Goal: Check status: Check status

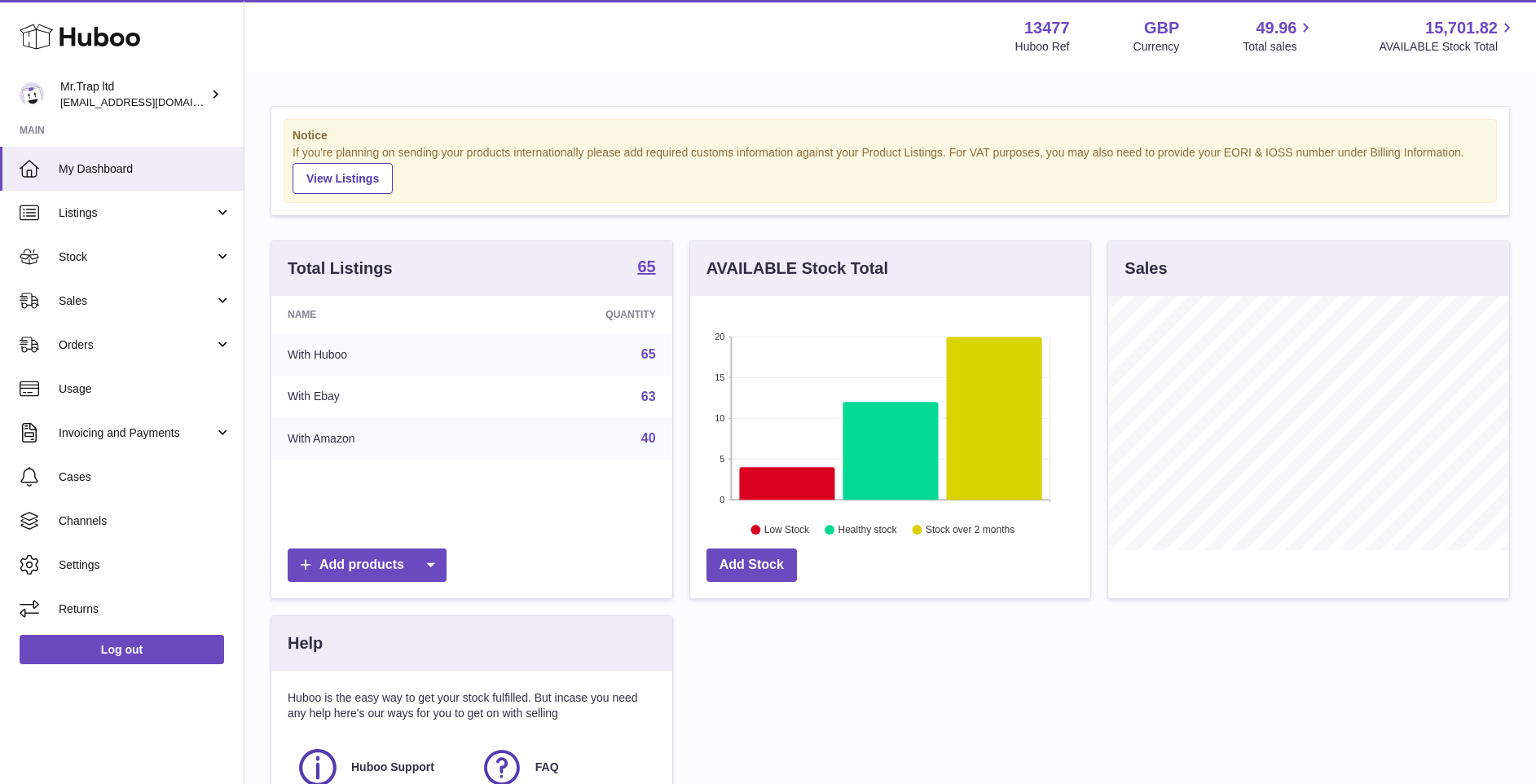
scroll to position [255, 400]
click at [112, 313] on link "Sales" at bounding box center [122, 300] width 244 height 44
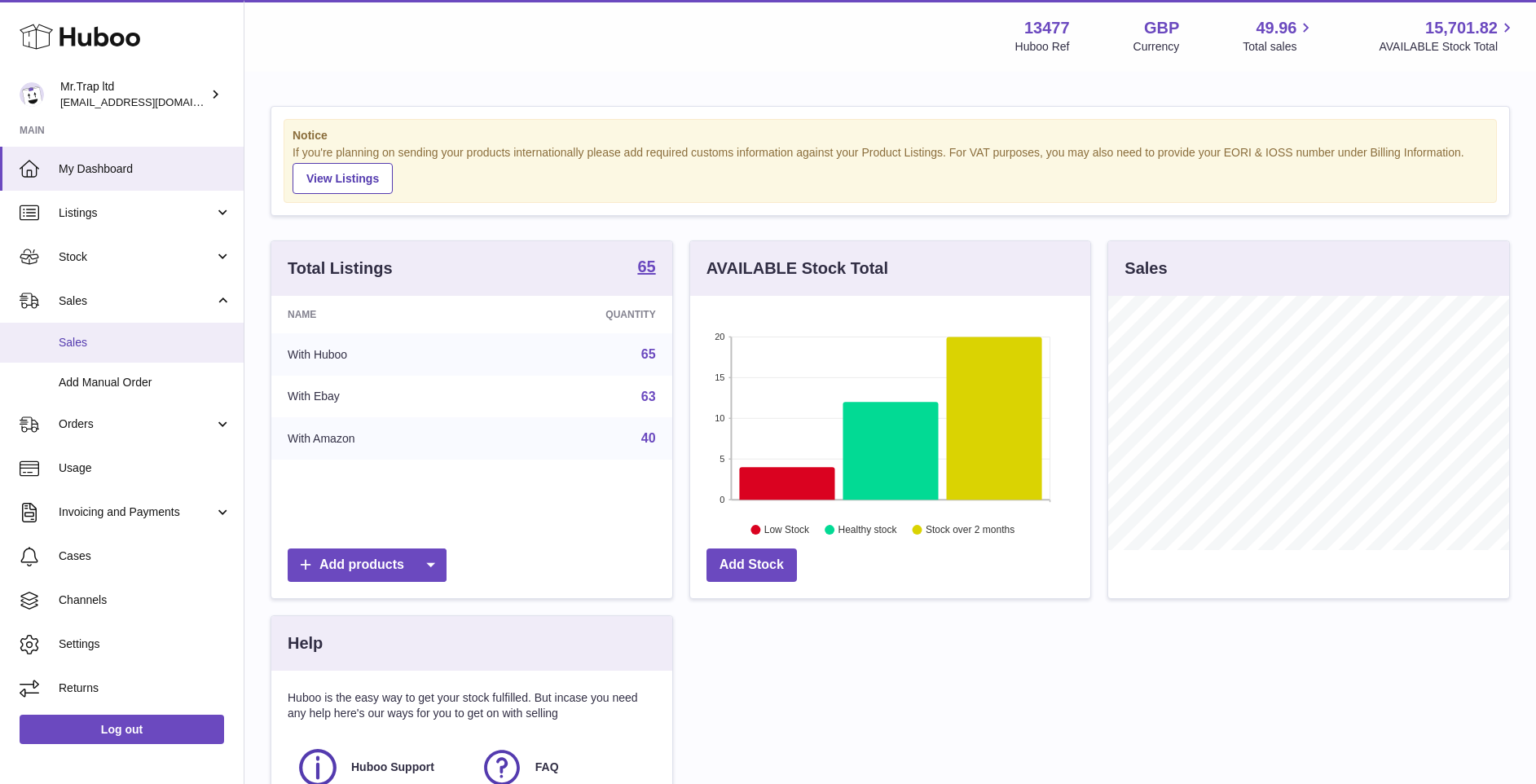
click at [111, 337] on span "Sales" at bounding box center [145, 343] width 173 height 16
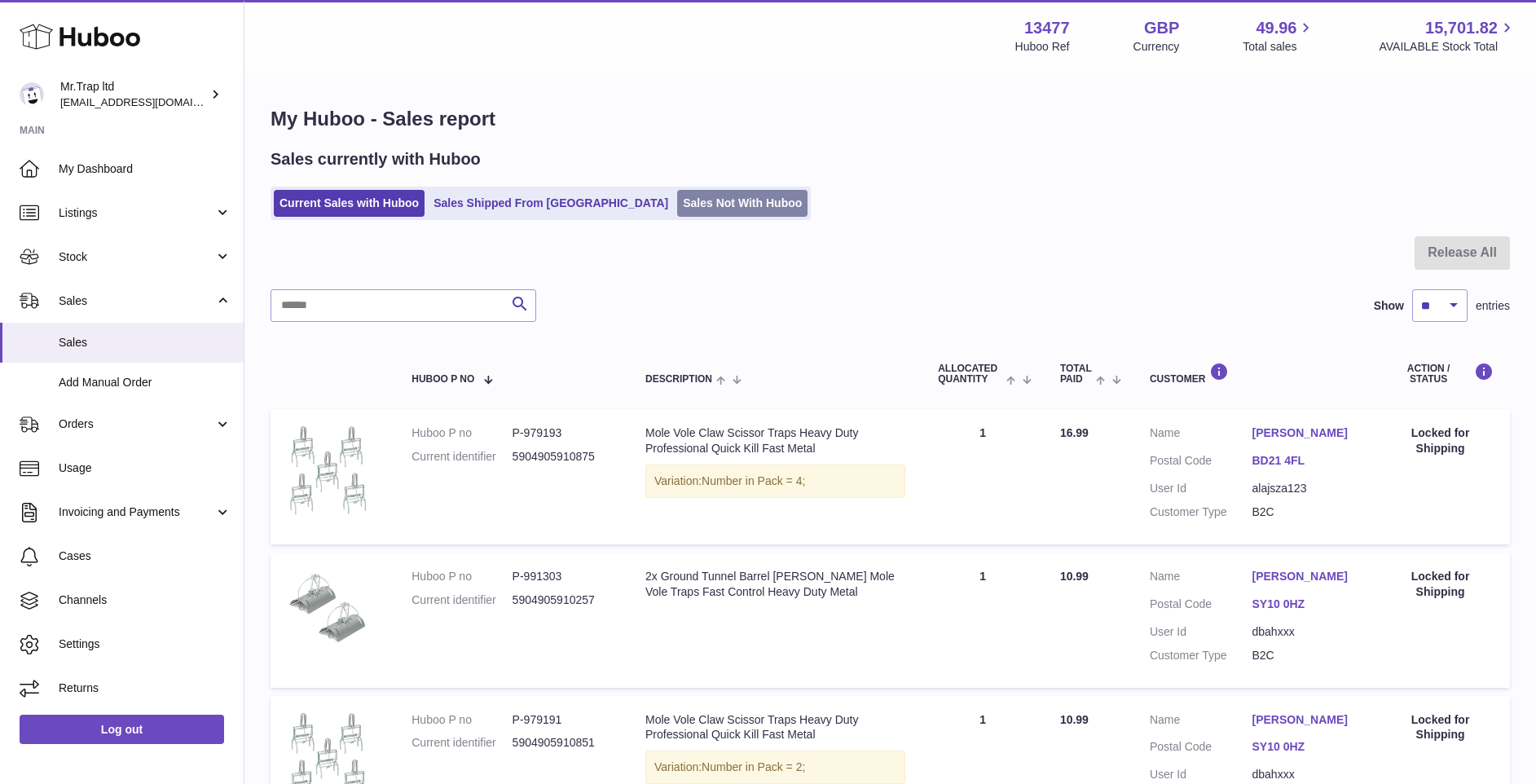
click at [677, 210] on link "Sales Not With Huboo" at bounding box center [742, 202] width 130 height 27
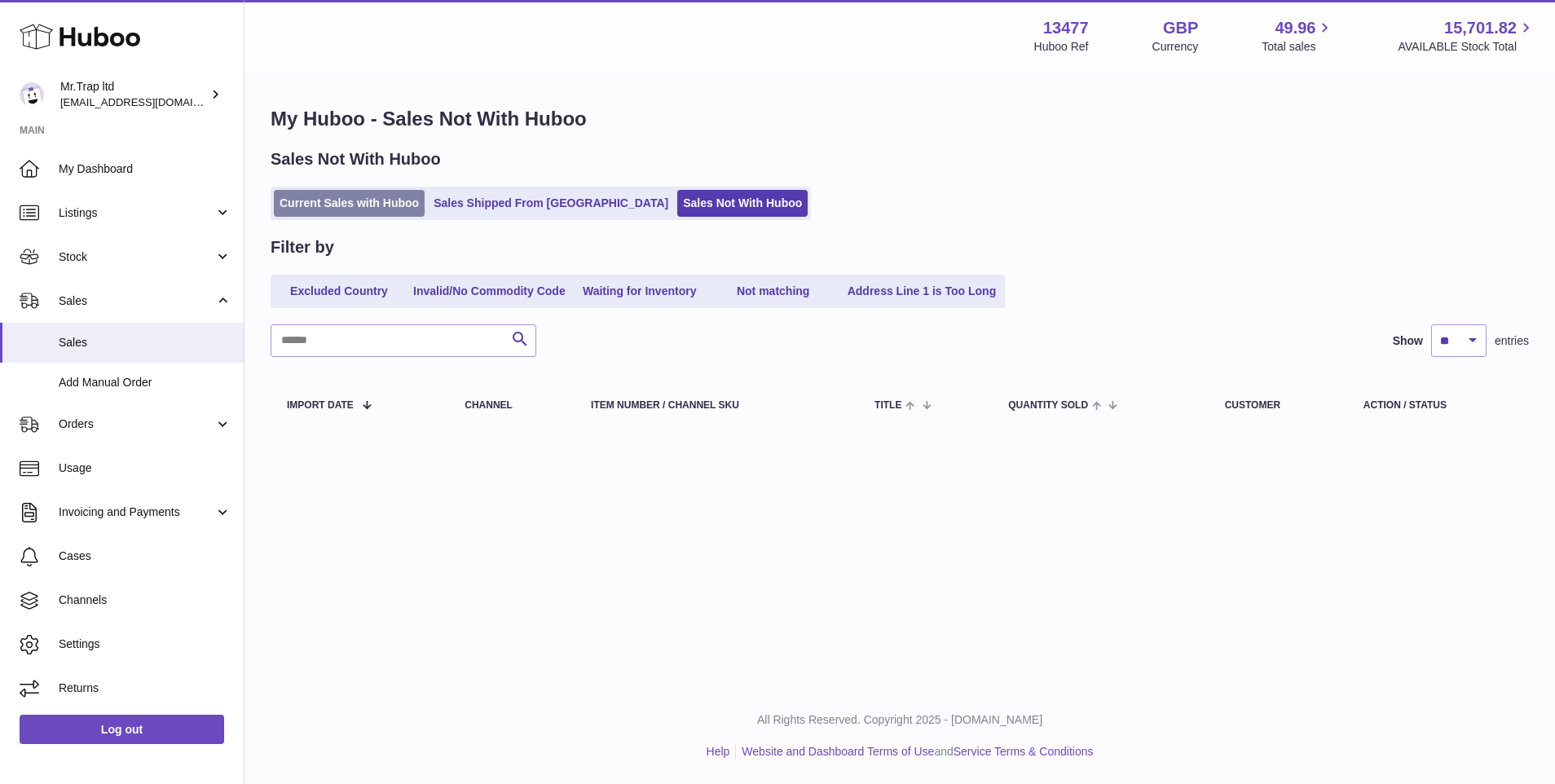
click at [383, 206] on link "Current Sales with Huboo" at bounding box center [349, 202] width 151 height 27
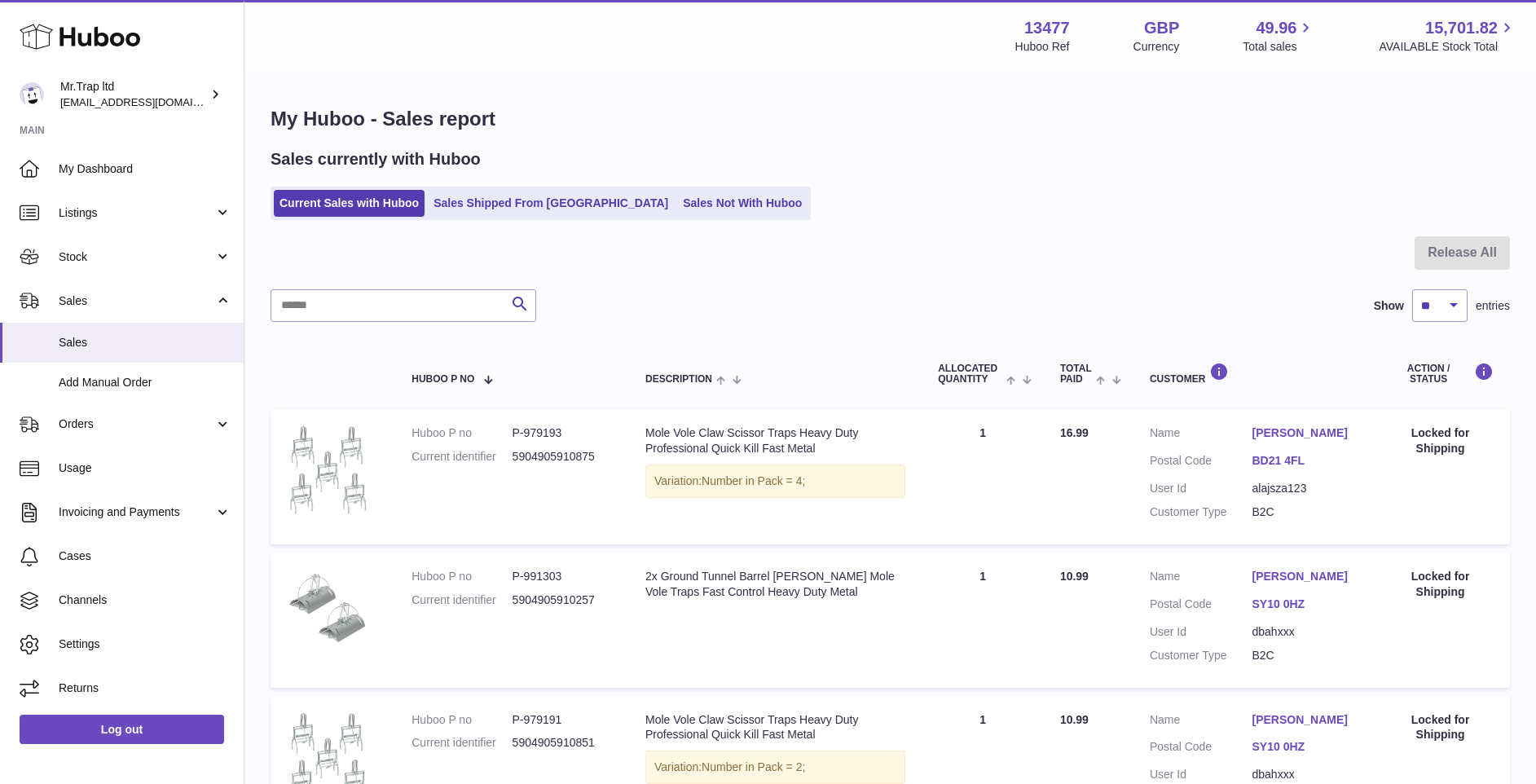
click at [677, 193] on link "Sales Not With Huboo" at bounding box center [742, 202] width 130 height 27
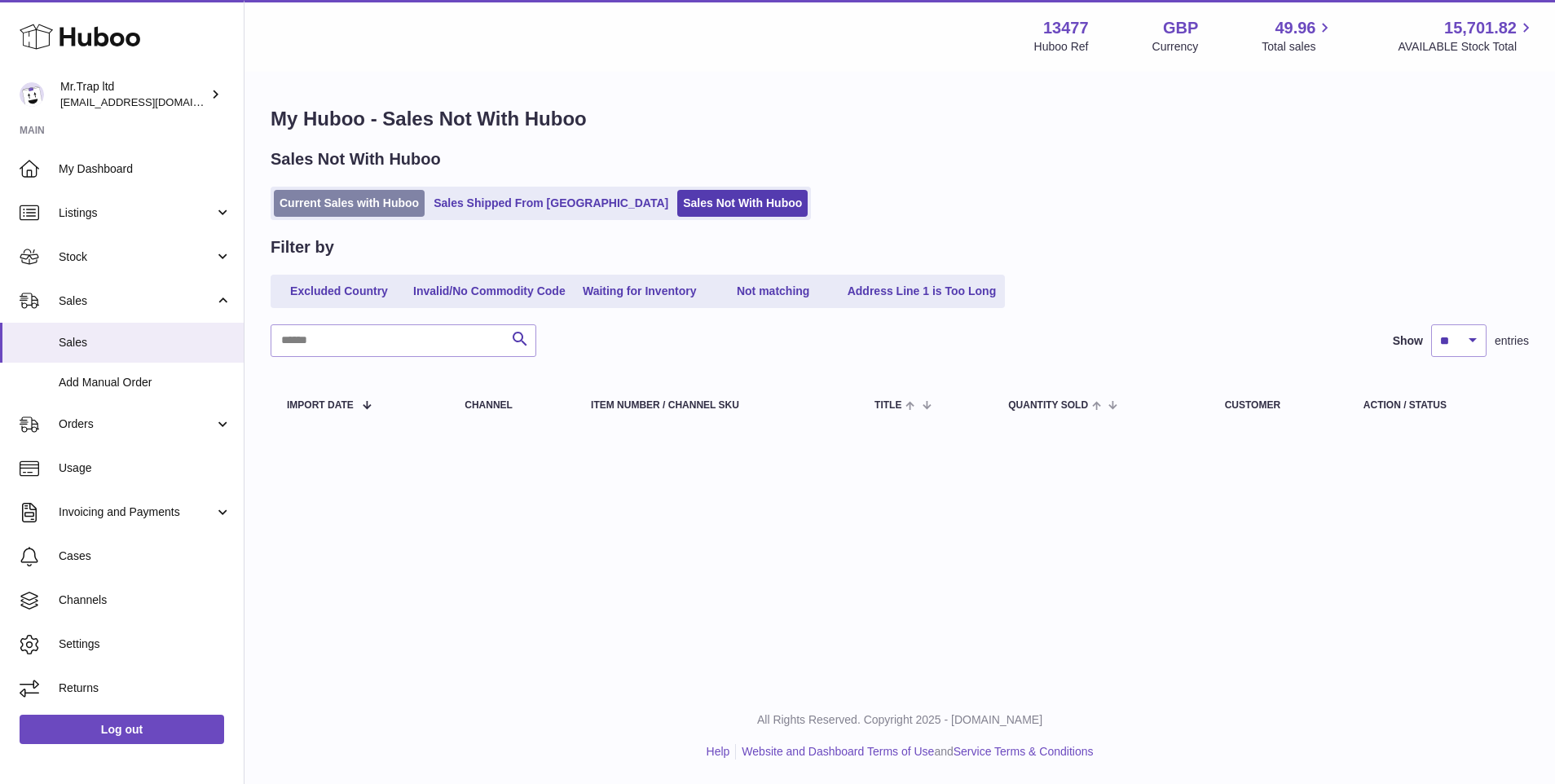
click at [373, 206] on link "Current Sales with Huboo" at bounding box center [349, 202] width 151 height 27
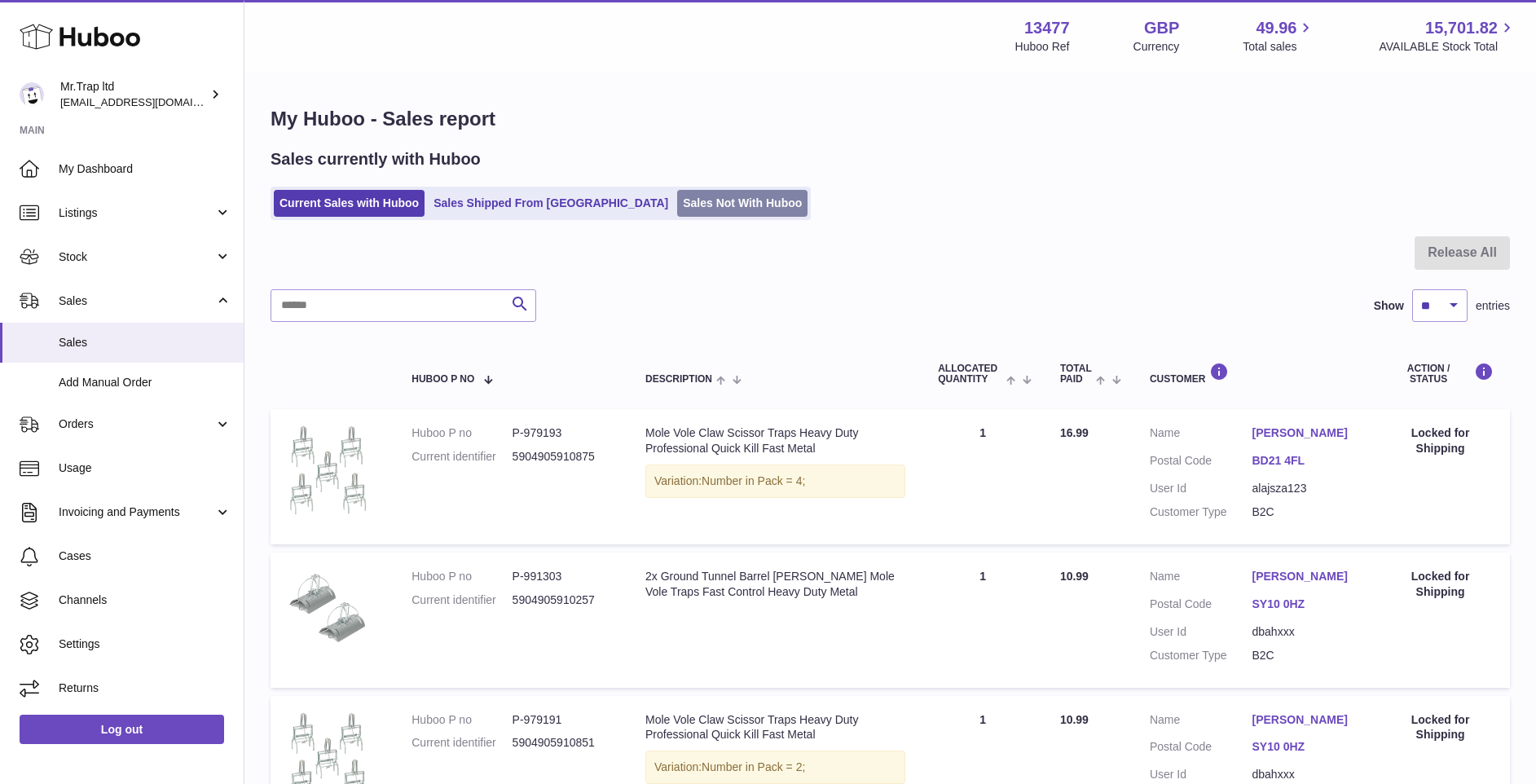
click at [677, 202] on link "Sales Not With Huboo" at bounding box center [742, 202] width 130 height 27
